Goal: Contribute content: Add original content to the website for others to see

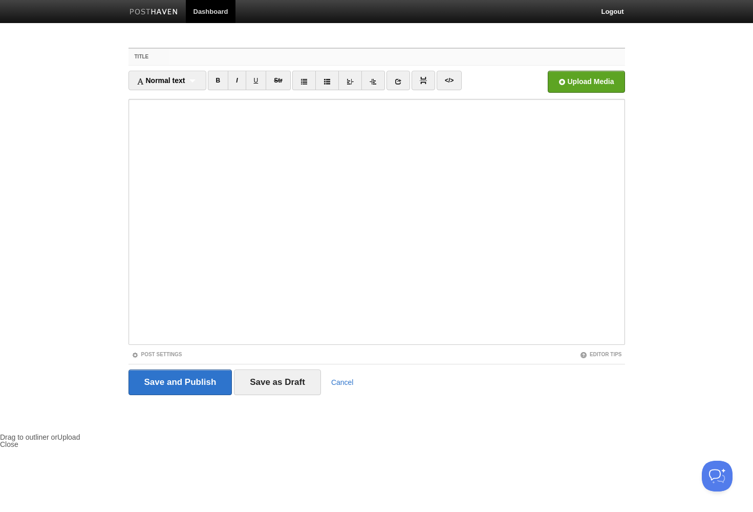
paste input "nano.RIPEのデビュー15周年ライブ「みずのもんしょう」へ行ってきた"
type input "nano.RIPEのデビュー15周年ライブ「みずのもんしょう」へ行ってきた"
click at [134, 346] on fieldset "Title nano.RIPEのデビュー15周年ライブ「みずのもんしょう」へ行ってきた Normal text Normal text Heading 1 H…" at bounding box center [377, 225] width 497 height 355
click at [141, 350] on fieldset "Title nano.RIPEのデビュー15周年ライブ「みずのもんしょう」へ行ってきた Normal text Normal text Heading 1 H…" at bounding box center [377, 225] width 497 height 355
click at [145, 351] on link "Post Settings" at bounding box center [157, 354] width 51 height 6
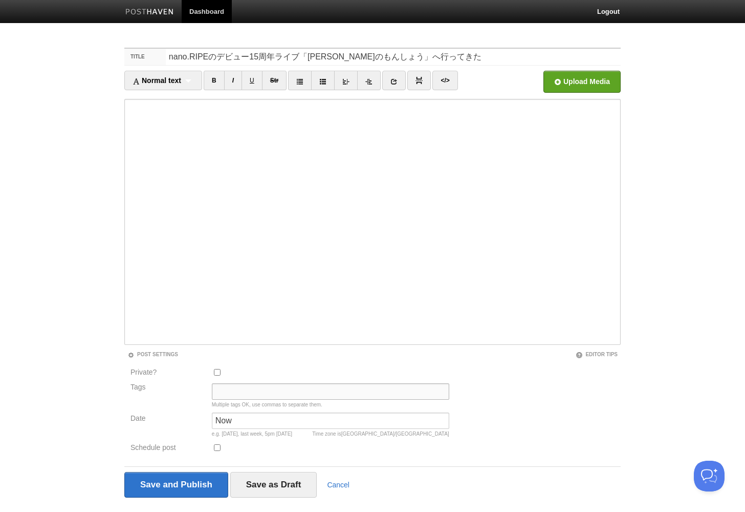
click at [237, 392] on input "Tags" at bounding box center [331, 391] width 238 height 16
type input "music"
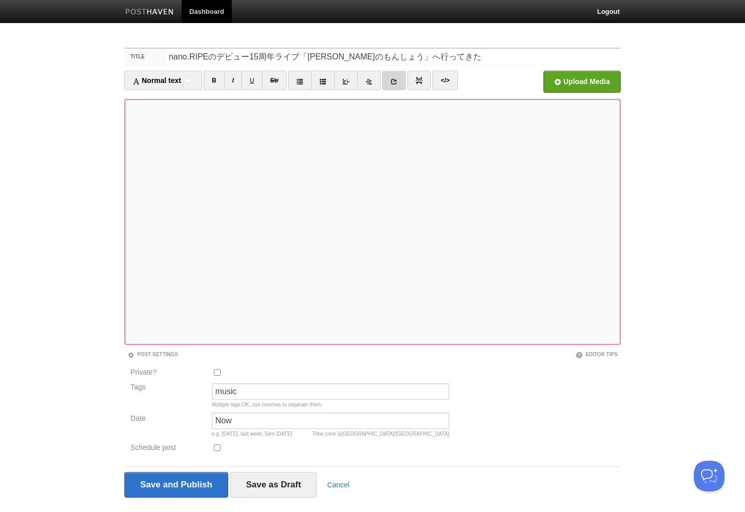
click at [397, 80] on icon at bounding box center [394, 81] width 7 height 7
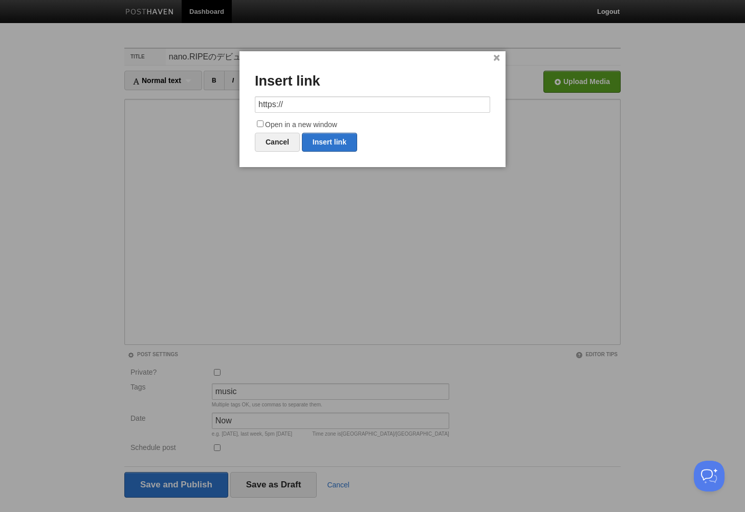
drag, startPoint x: 395, startPoint y: 106, endPoint x: 146, endPoint y: 82, distance: 250.0
click at [146, 82] on body "Dashboard Logout Your Sites htby's GARDEN 畑邊康浩 畑邊康浩の仕事 Create a new site Edit y…" at bounding box center [372, 275] width 745 height 550
type input "https://t.livepocket.jp/e/qs711"
click at [300, 124] on label "Open in a new window" at bounding box center [373, 125] width 236 height 12
click at [264, 124] on input "Open in a new window" at bounding box center [260, 123] width 7 height 7
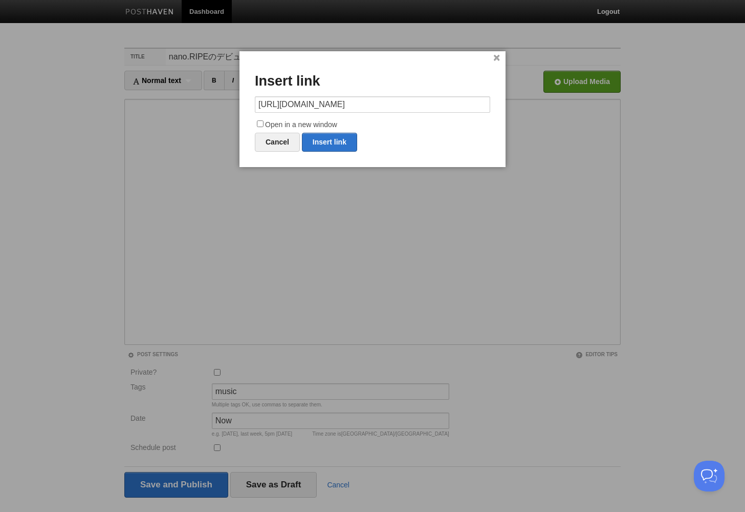
checkbox input "true"
click at [318, 137] on link "Insert link" at bounding box center [329, 142] width 55 height 19
type input "https://"
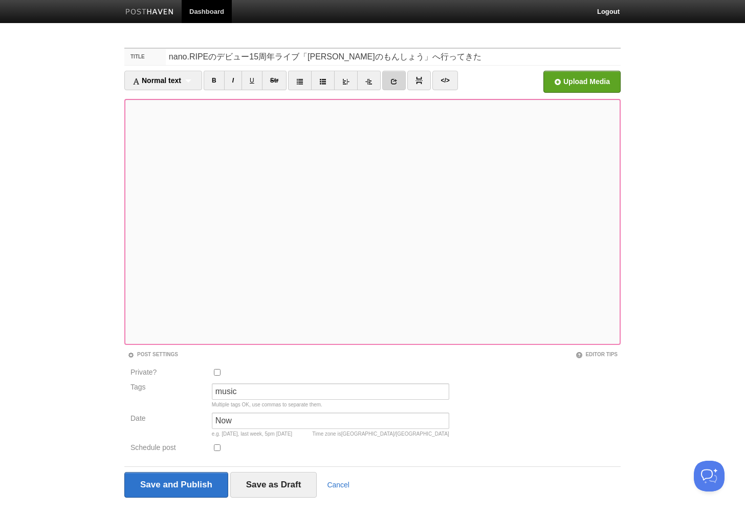
click at [393, 88] on link at bounding box center [394, 80] width 24 height 19
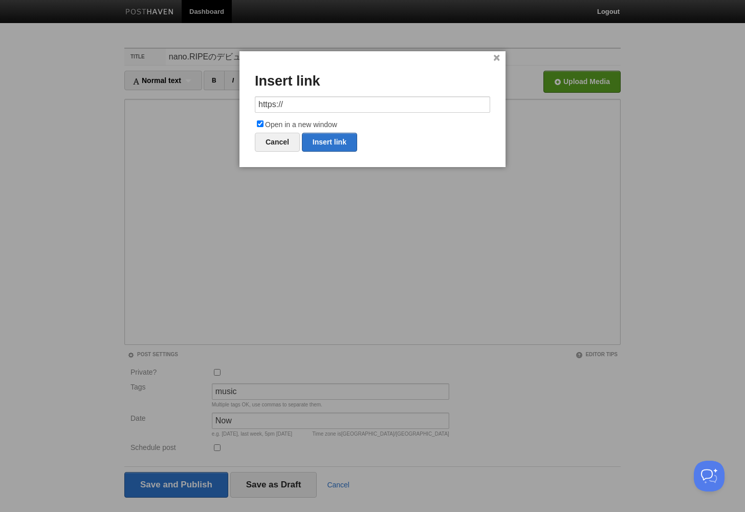
drag, startPoint x: 366, startPoint y: 108, endPoint x: 246, endPoint y: 98, distance: 120.7
click at [246, 98] on div "× Insert link https:// Open in a new window Cancel Insert link" at bounding box center [373, 109] width 266 height 116
click at [323, 141] on link "Insert link" at bounding box center [329, 142] width 55 height 19
type input "https://"
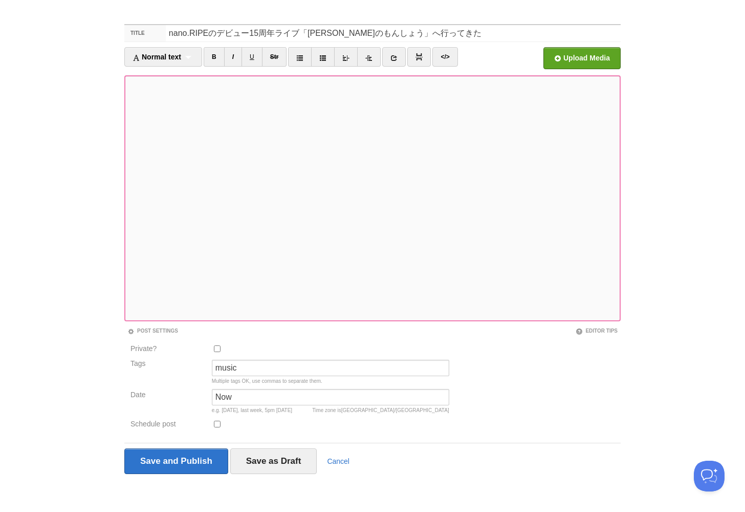
scroll to position [22, 0]
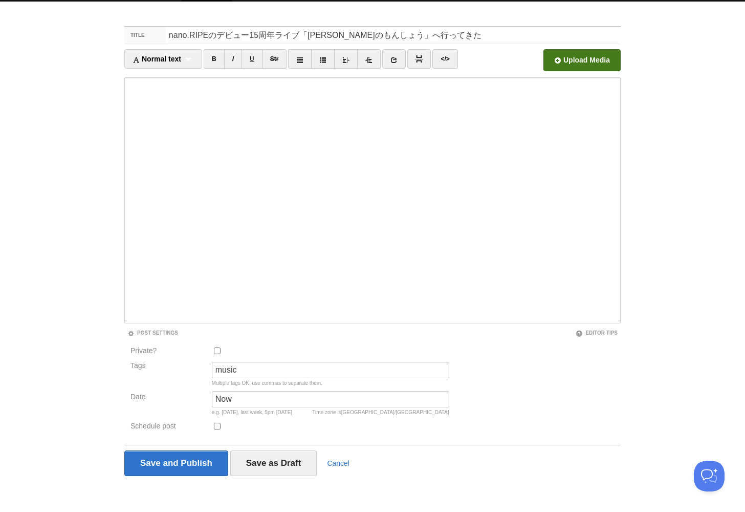
click at [593, 63] on input "file" at bounding box center [273, 63] width 775 height 52
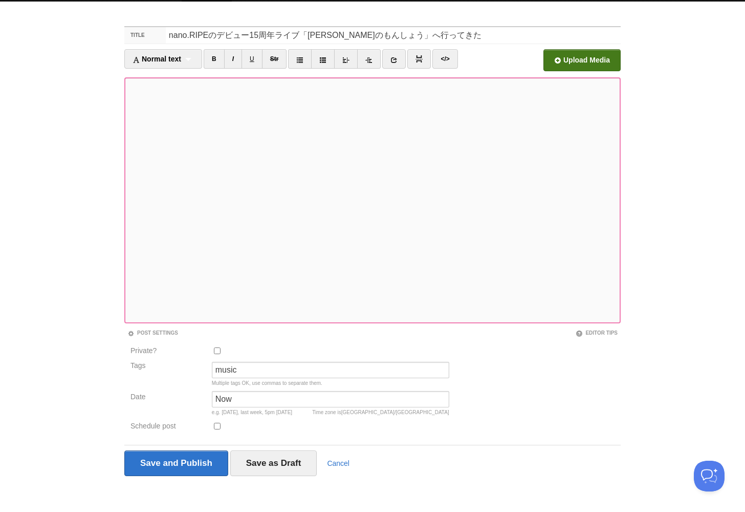
click at [219, 350] on input "Private?" at bounding box center [217, 350] width 7 height 7
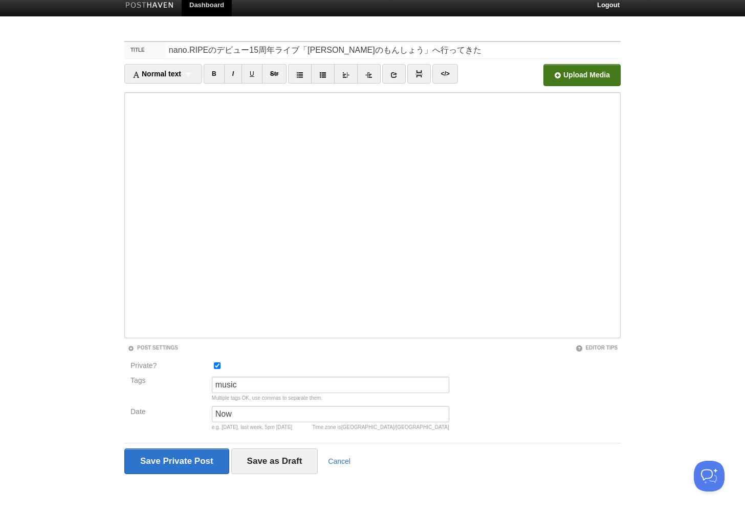
click at [221, 364] on div at bounding box center [331, 367] width 244 height 17
click at [219, 364] on input "Private?" at bounding box center [217, 365] width 7 height 7
checkbox input "false"
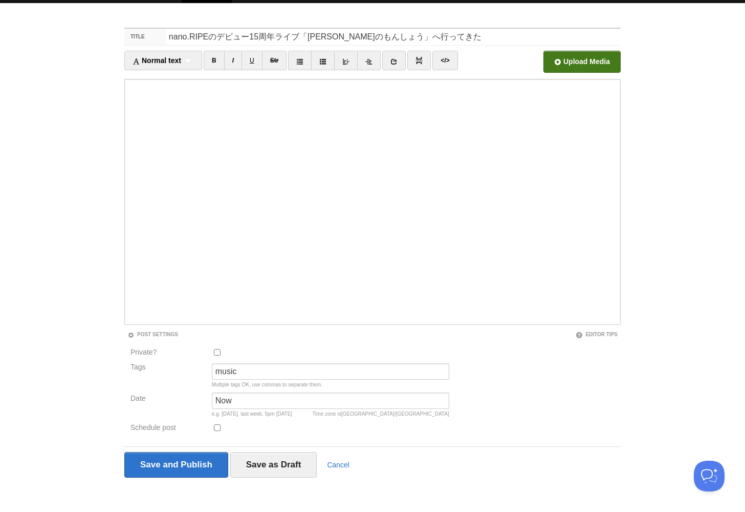
scroll to position [24, 0]
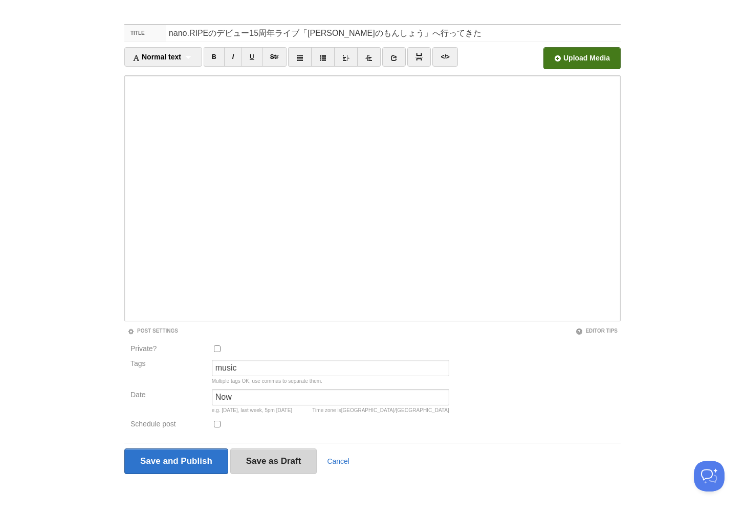
click at [299, 455] on input "Save as Draft" at bounding box center [273, 461] width 87 height 26
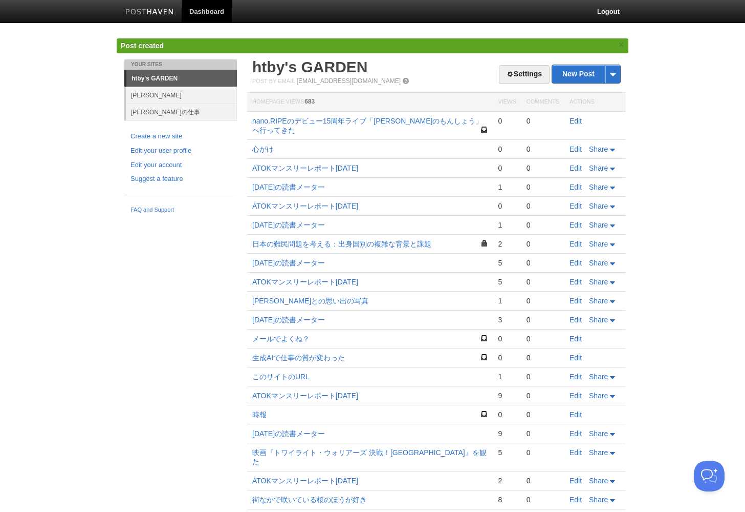
click at [582, 123] on link "Edit" at bounding box center [576, 121] width 12 height 8
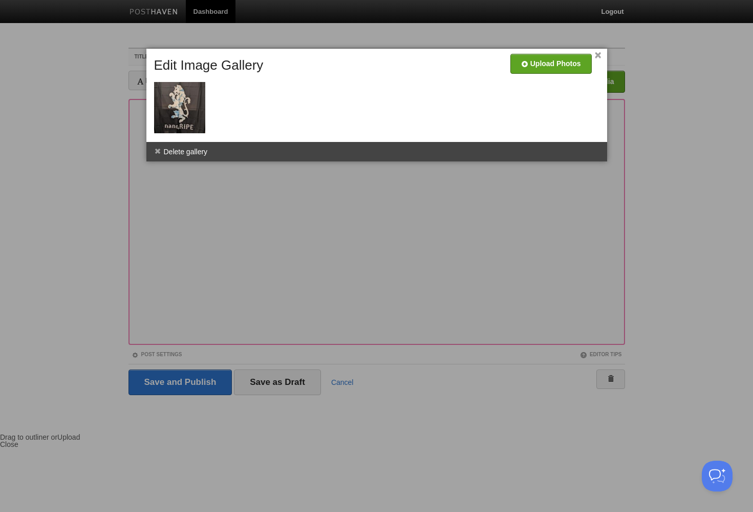
click at [299, 255] on div at bounding box center [376, 256] width 753 height 512
click at [169, 153] on li "Delete gallery" at bounding box center [180, 151] width 69 height 19
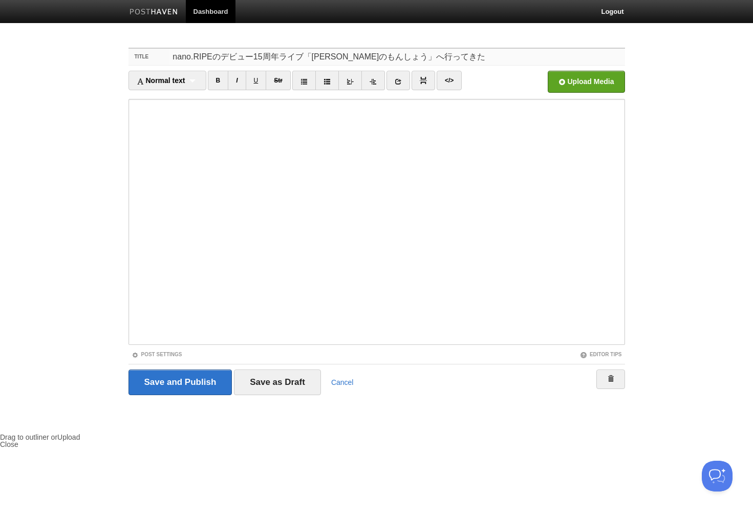
drag, startPoint x: 214, startPoint y: 58, endPoint x: 167, endPoint y: 57, distance: 47.1
click at [167, 57] on div "Title nano.RIPEのデビュー15周年ライブ「みずのもんしょう」へ行ってきた" at bounding box center [377, 57] width 497 height 17
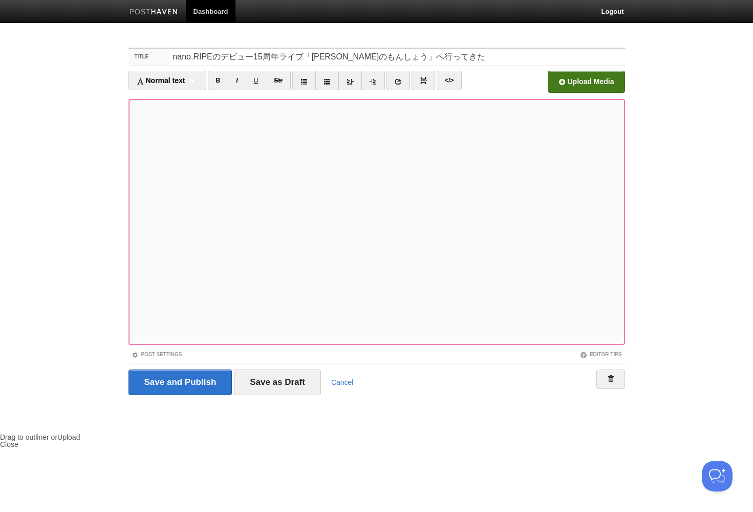
click at [553, 76] on input "file" at bounding box center [276, 84] width 775 height 52
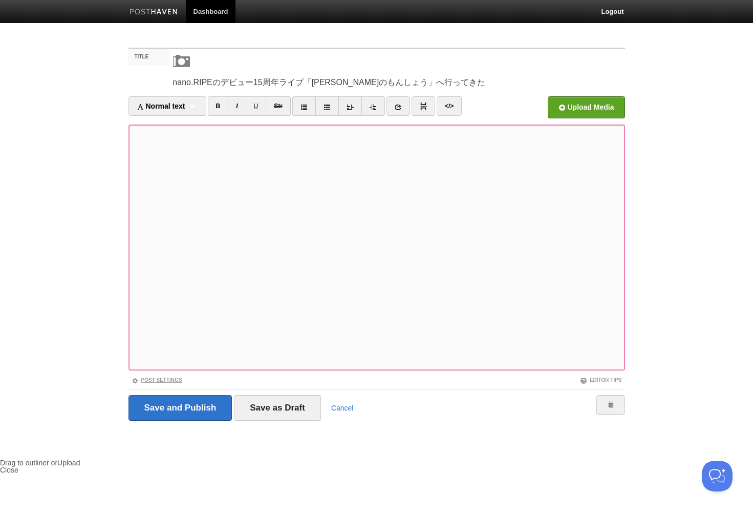
click at [166, 380] on link "Post Settings" at bounding box center [157, 380] width 51 height 6
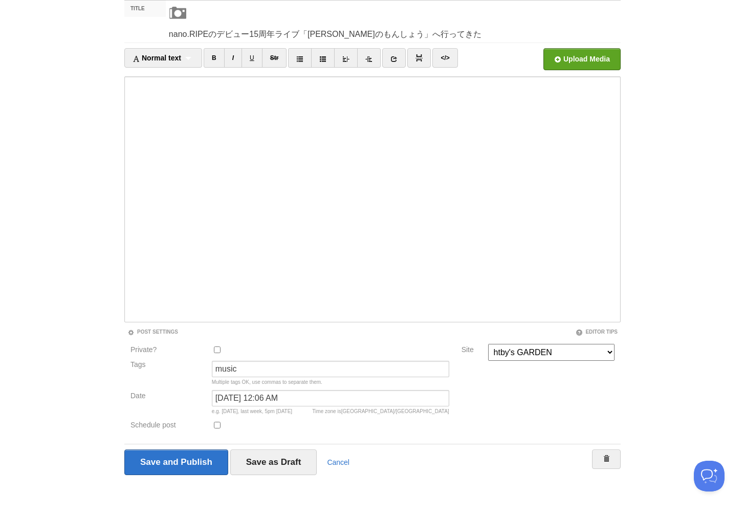
scroll to position [49, 0]
click at [269, 399] on input "September 21, 2025 at 12:06 AM" at bounding box center [331, 397] width 238 height 16
type input "September 20, 2025 at 11:59 PM"
click at [529, 367] on div "Private? Tags music Multiple tags OK, use commas to separate them. Date Septemb…" at bounding box center [372, 389] width 497 height 92
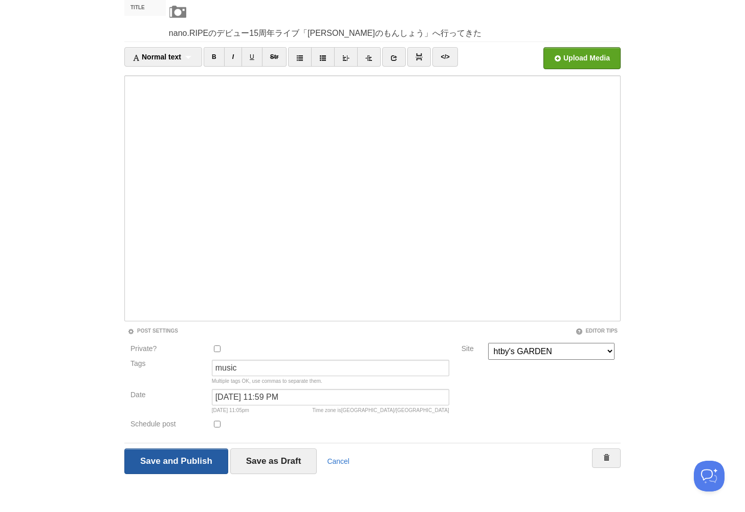
click at [174, 459] on input "Save and Publish" at bounding box center [176, 461] width 104 height 26
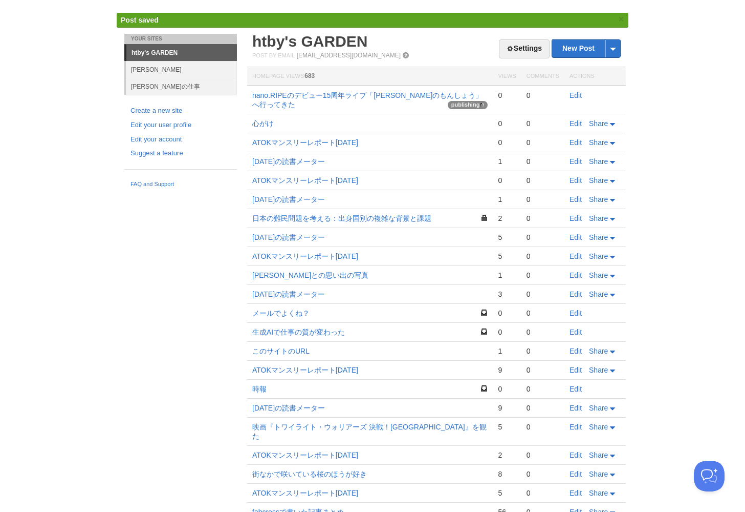
scroll to position [38, 0]
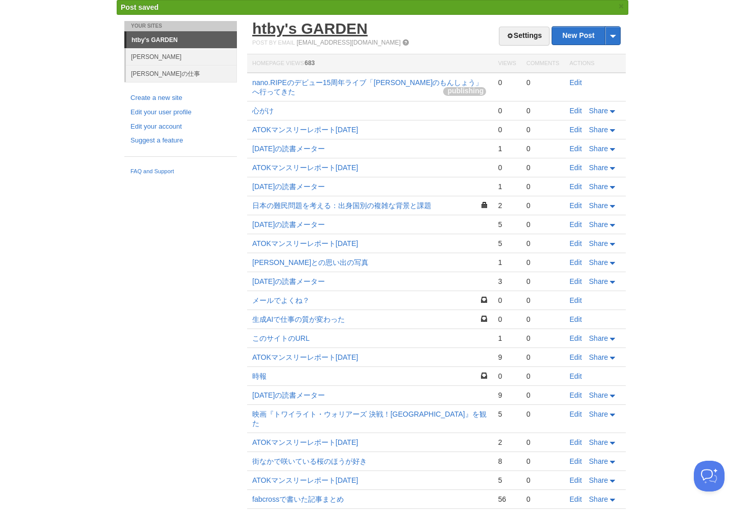
click at [313, 29] on link "htby's GARDEN" at bounding box center [309, 28] width 115 height 17
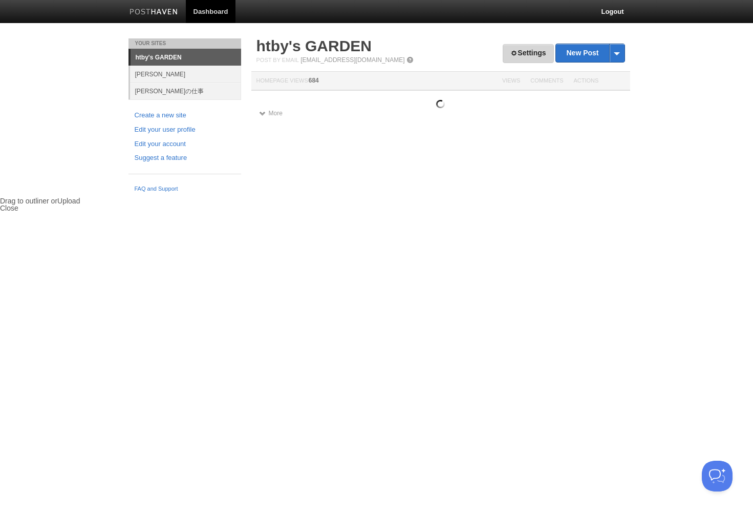
click at [534, 54] on link "Settings" at bounding box center [528, 53] width 51 height 19
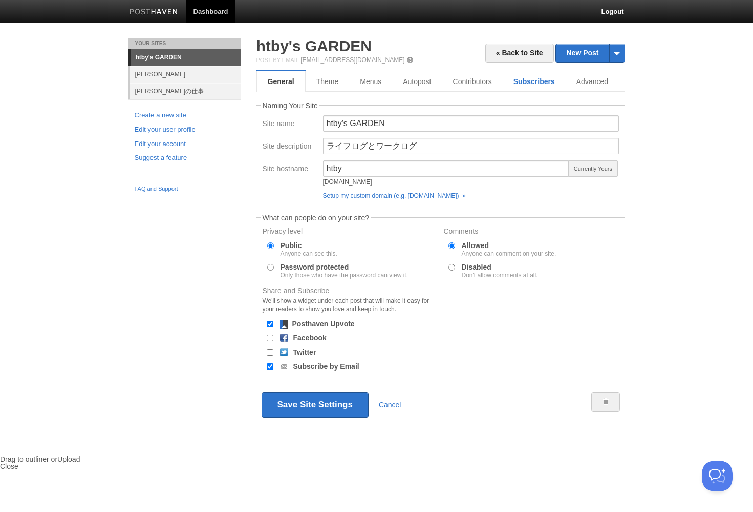
click at [529, 77] on link "Subscribers" at bounding box center [534, 81] width 63 height 20
